Goal: Task Accomplishment & Management: Manage account settings

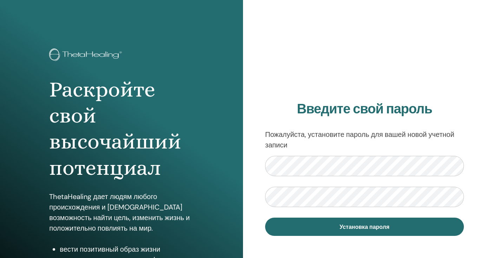
scroll to position [42, 0]
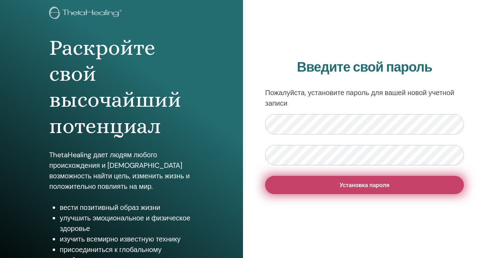
click at [340, 186] on span "Установка пароля" at bounding box center [364, 184] width 50 height 7
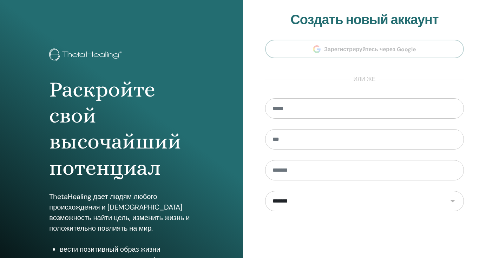
scroll to position [79, 0]
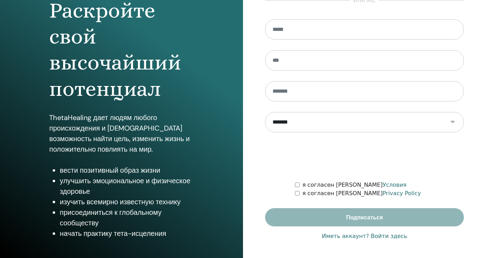
click at [387, 237] on link "Иметь аккаунт? Войти здесь" at bounding box center [363, 236] width 85 height 8
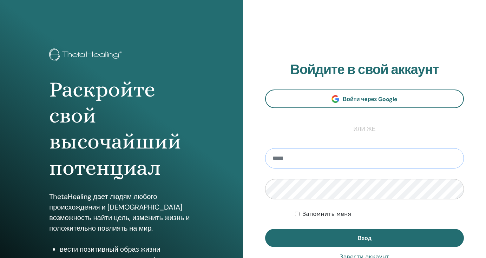
click at [332, 158] on input "email" at bounding box center [364, 158] width 199 height 20
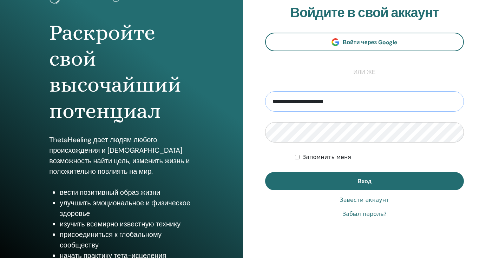
scroll to position [59, 0]
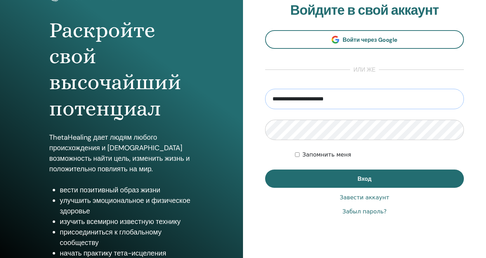
type input "**********"
click at [364, 213] on link "Забыл пароль?" at bounding box center [364, 211] width 44 height 8
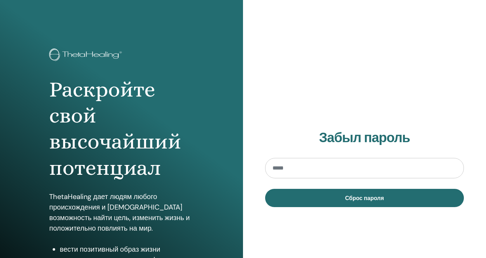
click at [320, 171] on input "email" at bounding box center [364, 168] width 199 height 20
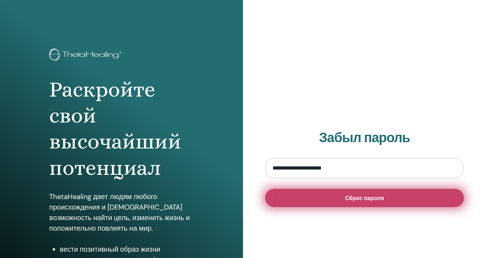
type input "**********"
click at [335, 201] on button "Сброс пароля" at bounding box center [364, 198] width 199 height 18
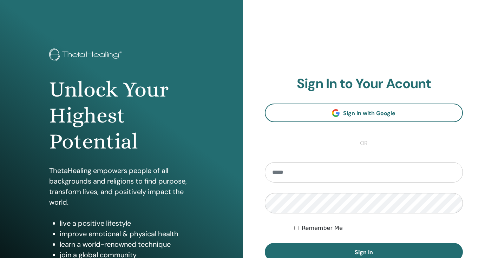
click at [321, 174] on input "email" at bounding box center [364, 172] width 198 height 20
type input "*"
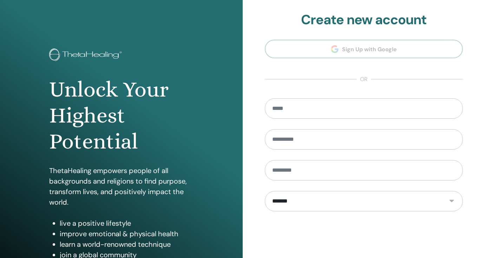
scroll to position [79, 0]
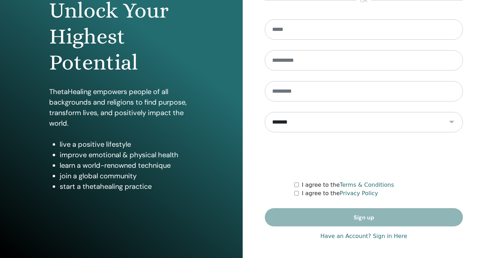
click at [384, 234] on link "Have an Account? Sign in Here" at bounding box center [363, 236] width 87 height 8
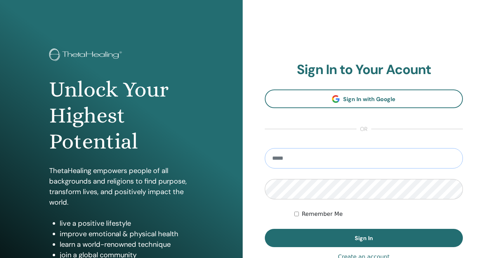
click at [316, 158] on input "email" at bounding box center [364, 158] width 198 height 20
type input "**********"
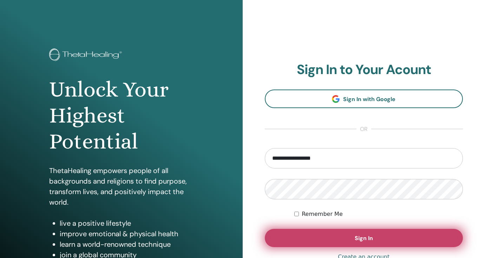
click at [357, 238] on span "Sign In" at bounding box center [363, 237] width 18 height 7
click at [386, 236] on button "Sign In" at bounding box center [364, 238] width 198 height 18
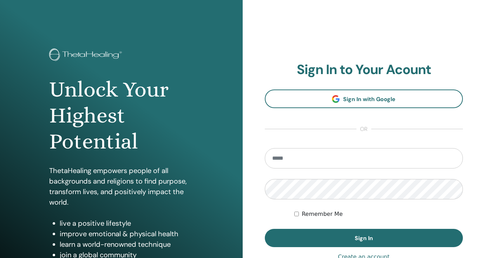
click at [303, 156] on input "email" at bounding box center [364, 158] width 198 height 20
type input "**********"
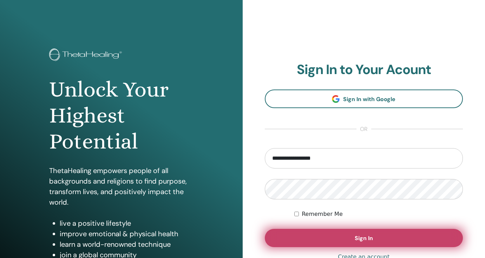
click at [354, 237] on span "Sign In" at bounding box center [363, 237] width 18 height 7
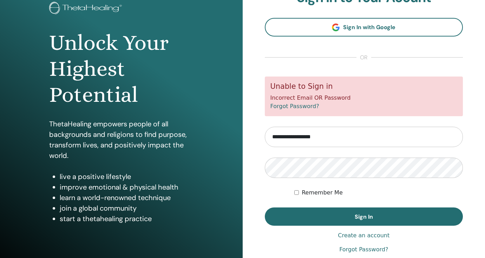
scroll to position [47, 0]
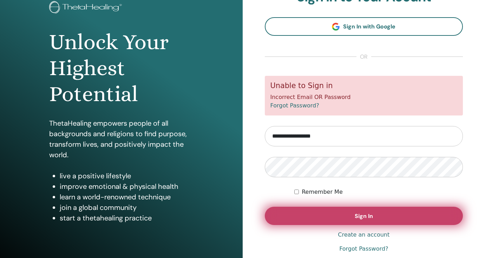
click at [357, 219] on span "Sign In" at bounding box center [363, 215] width 18 height 7
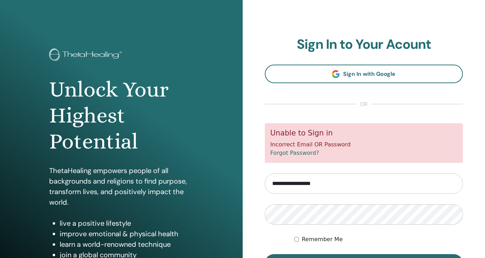
scroll to position [79, 0]
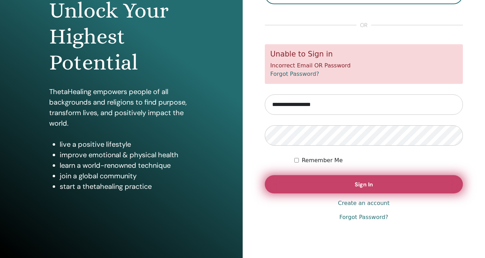
click at [342, 184] on button "Sign In" at bounding box center [364, 184] width 198 height 18
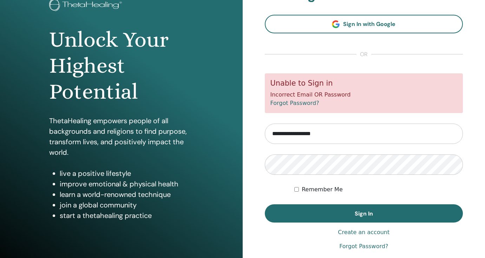
scroll to position [51, 0]
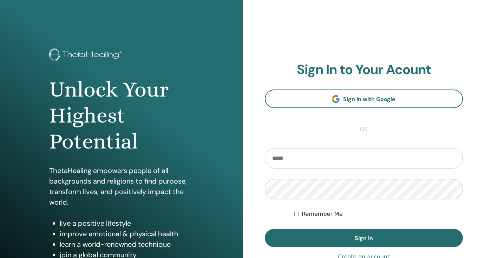
scroll to position [51, 0]
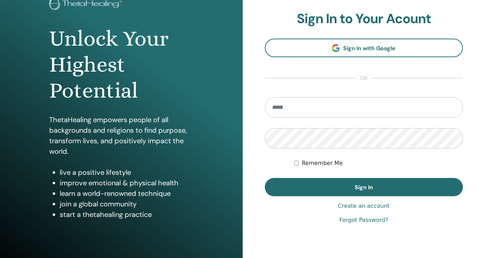
click at [318, 111] on input "email" at bounding box center [364, 107] width 198 height 20
type input "**********"
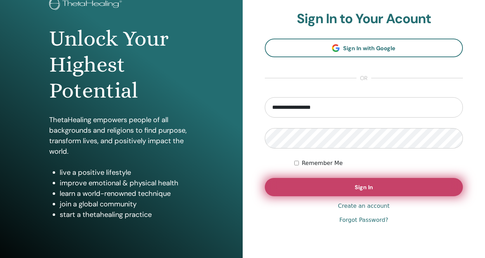
click at [353, 187] on button "Sign In" at bounding box center [364, 187] width 198 height 18
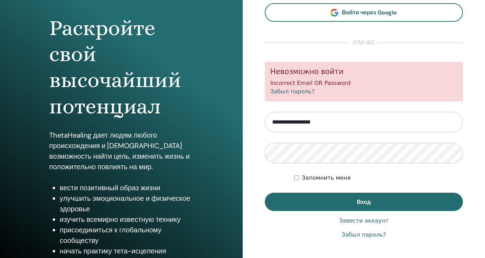
scroll to position [73, 0]
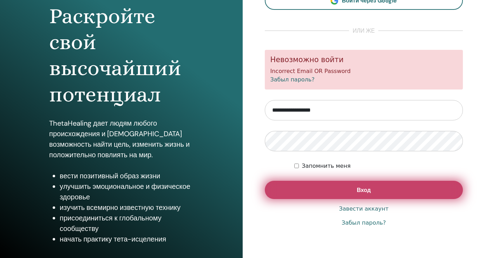
click at [343, 189] on button "Вход" at bounding box center [364, 190] width 198 height 18
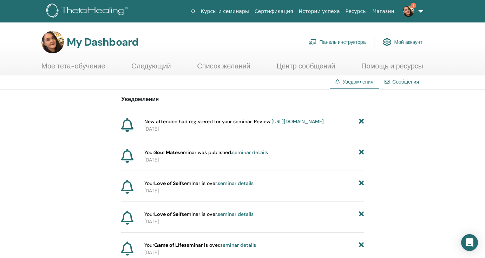
click at [271, 125] on link "[URL][DOMAIN_NAME]" at bounding box center [297, 121] width 52 height 6
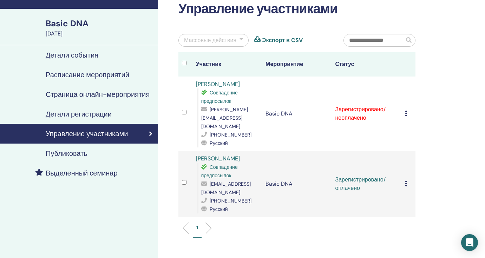
scroll to position [50, 0]
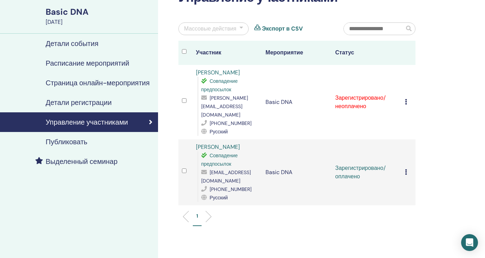
click at [405, 99] on icon at bounding box center [406, 102] width 2 height 6
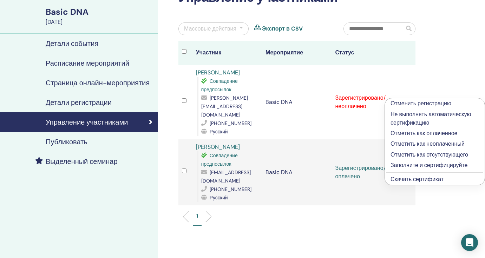
click at [417, 136] on p "Отметить как оплаченное" at bounding box center [434, 133] width 88 height 8
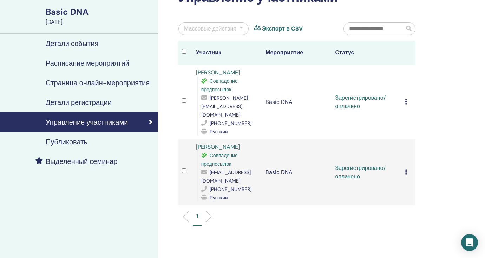
scroll to position [50, 0]
click at [230, 73] on link "Tatyana Nikolaenko" at bounding box center [218, 72] width 44 height 7
click at [233, 143] on link "Valeriia Rublievska" at bounding box center [218, 146] width 44 height 7
